Goal: Task Accomplishment & Management: Complete application form

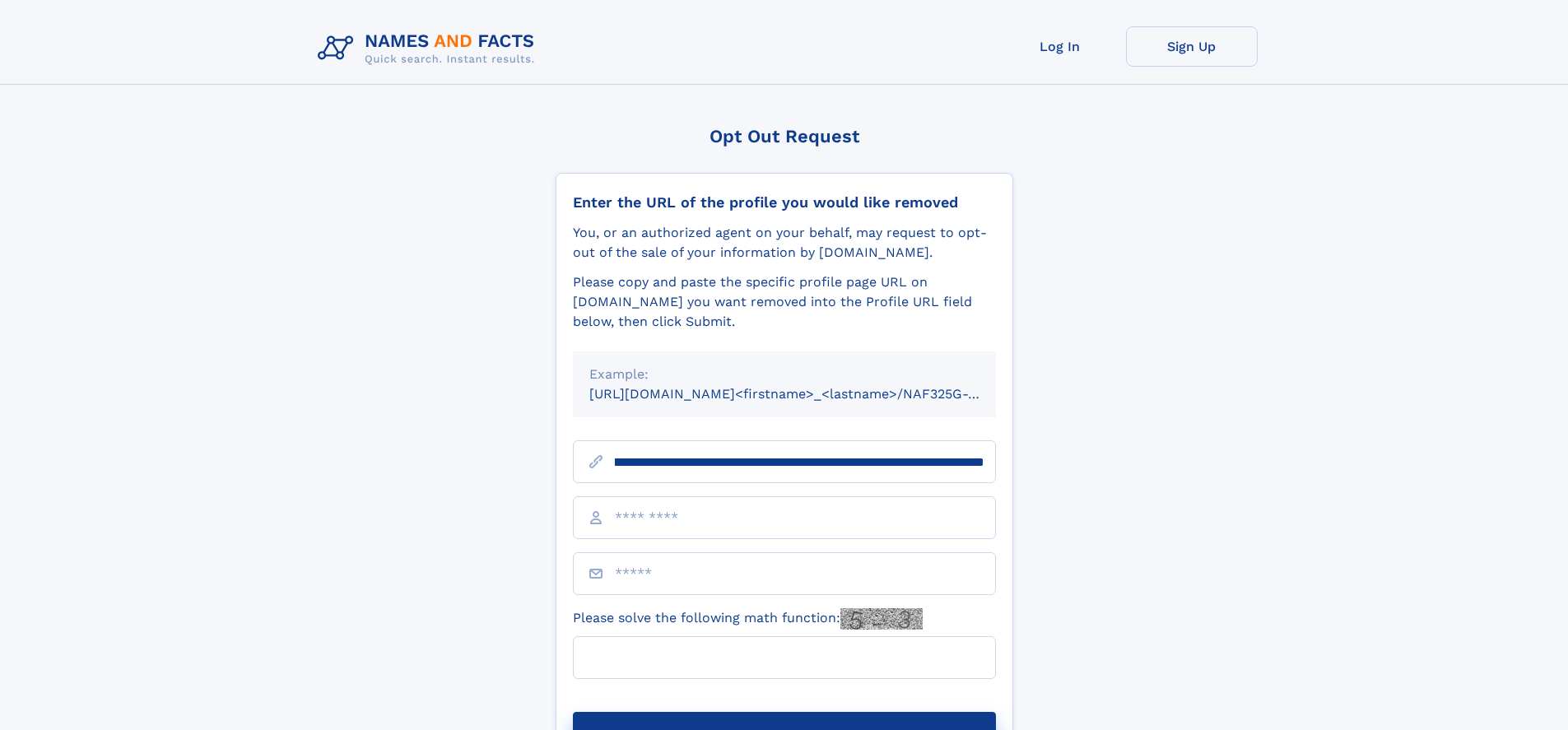
scroll to position [0, 210]
type input "**********"
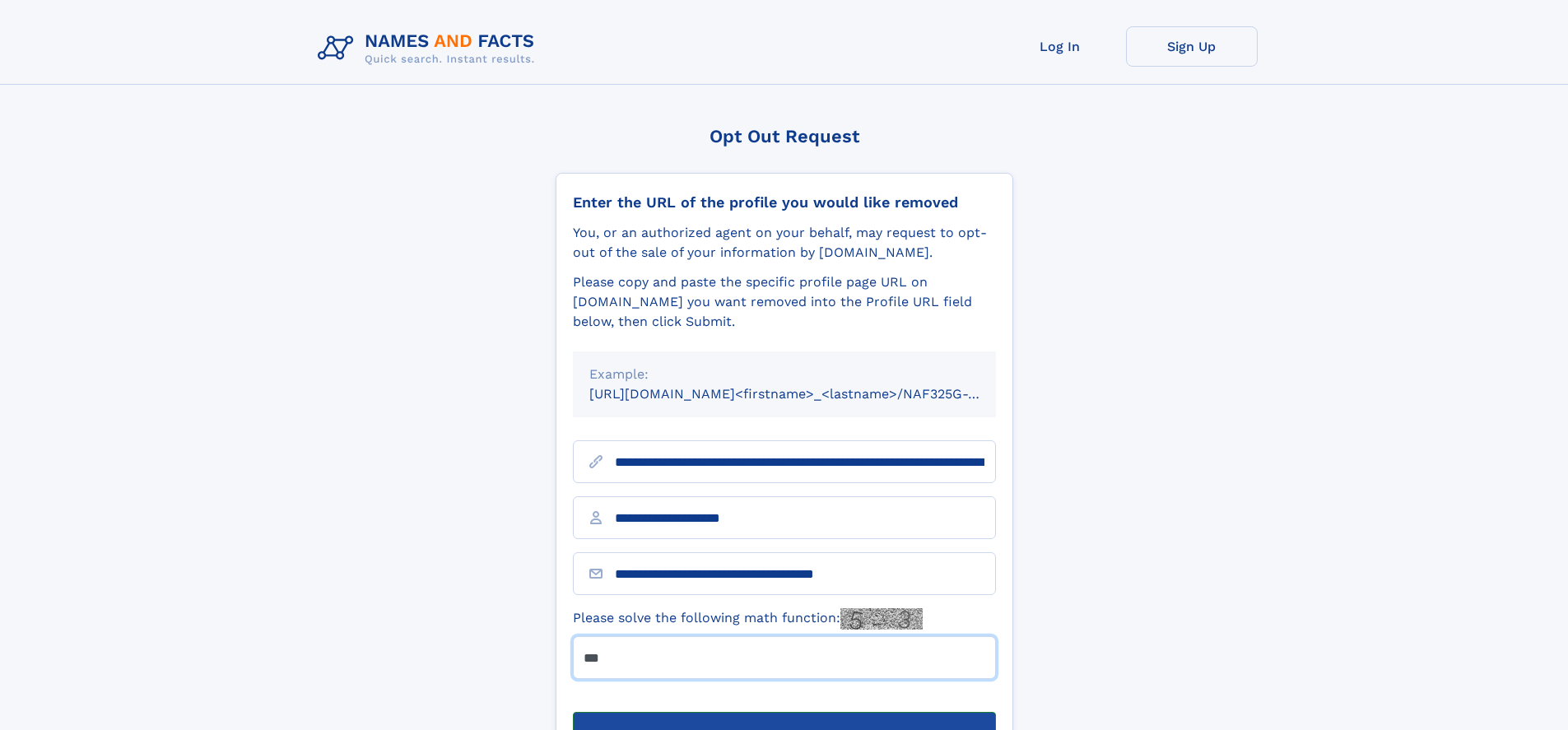
type input "***"
click at [784, 712] on button "Submit Opt Out Request" at bounding box center [784, 738] width 423 height 53
